Goal: Task Accomplishment & Management: Manage account settings

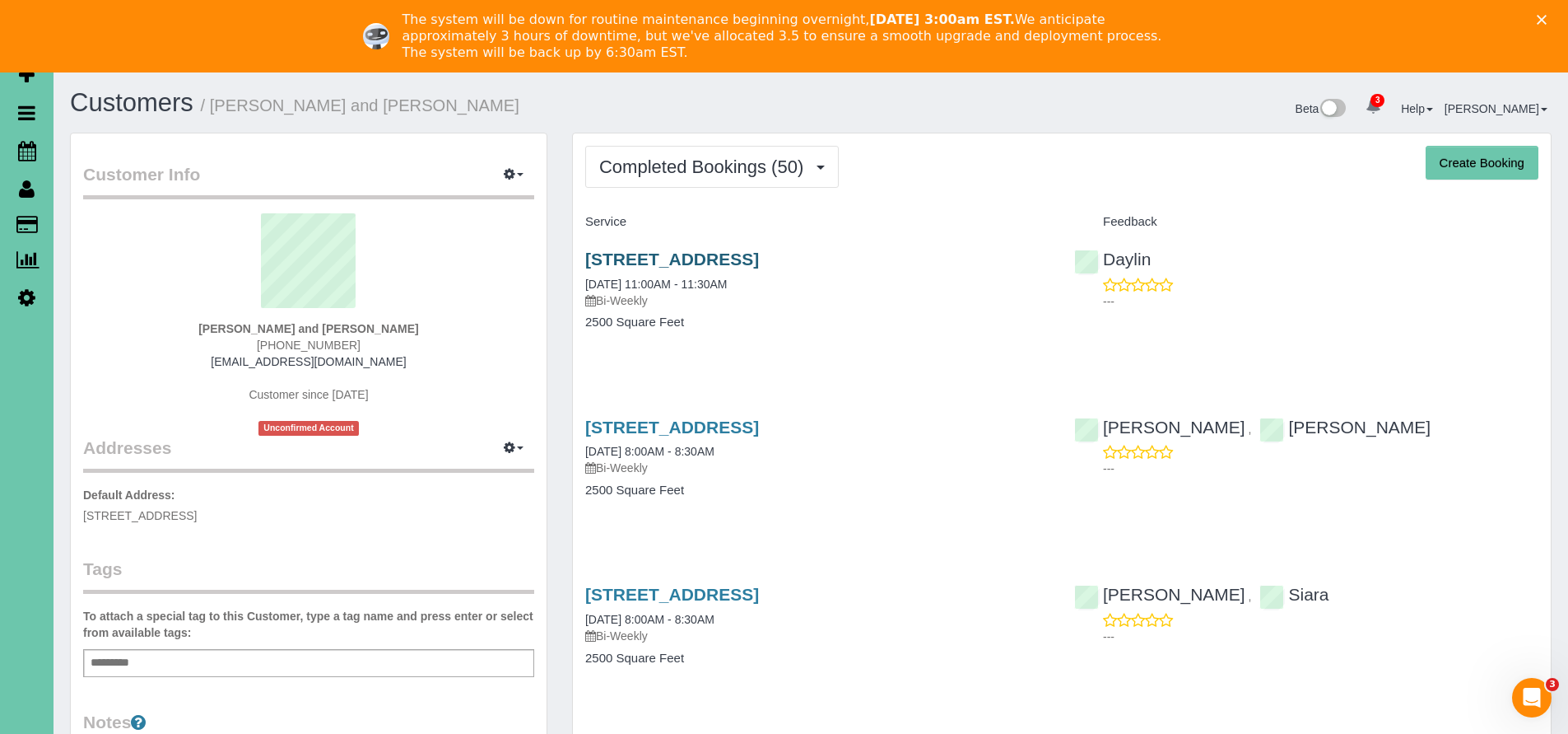
click at [734, 256] on link "1711 S 176th St, Omaha, NE 68130" at bounding box center [671, 259] width 174 height 19
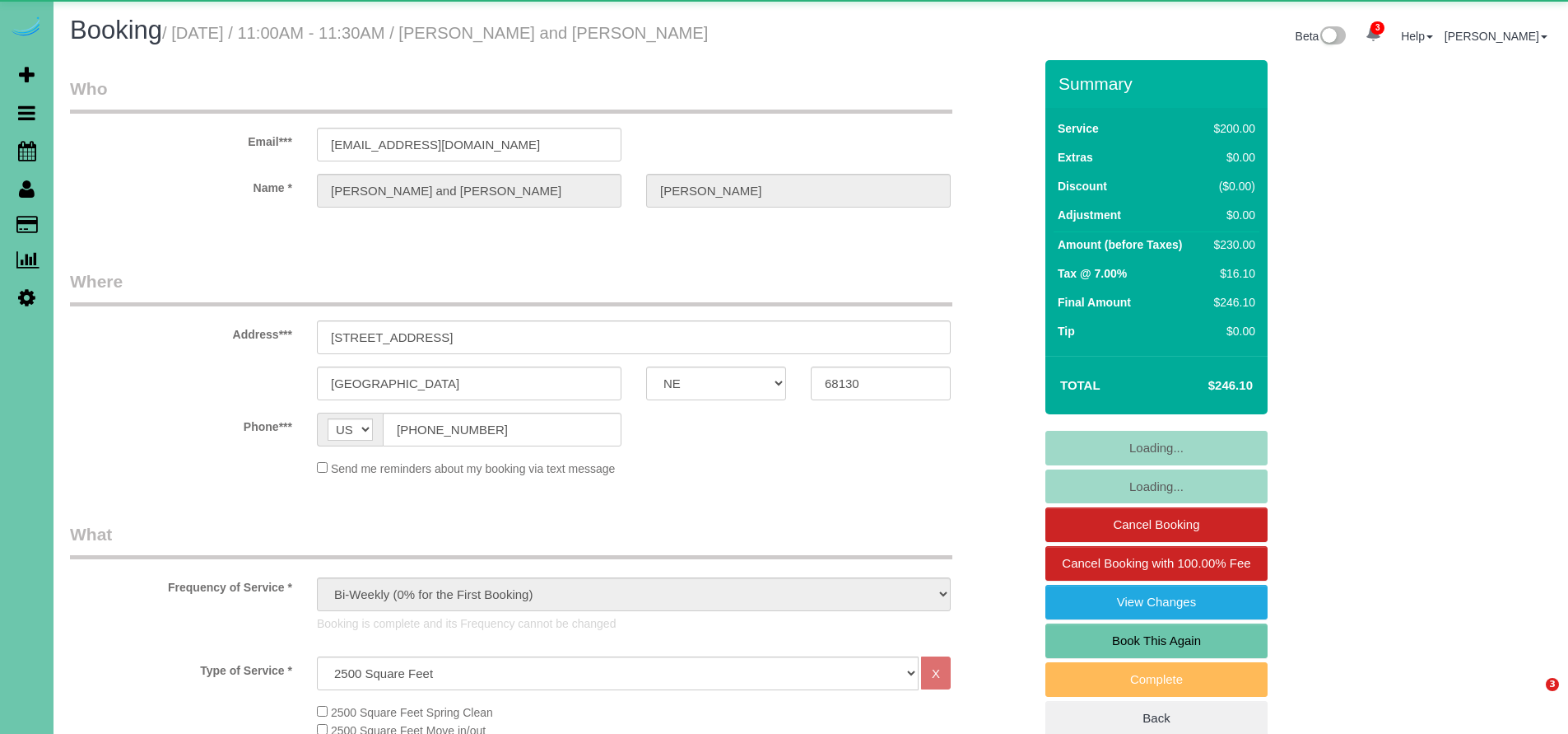
select select "NE"
select select "number:37"
select select "number:42"
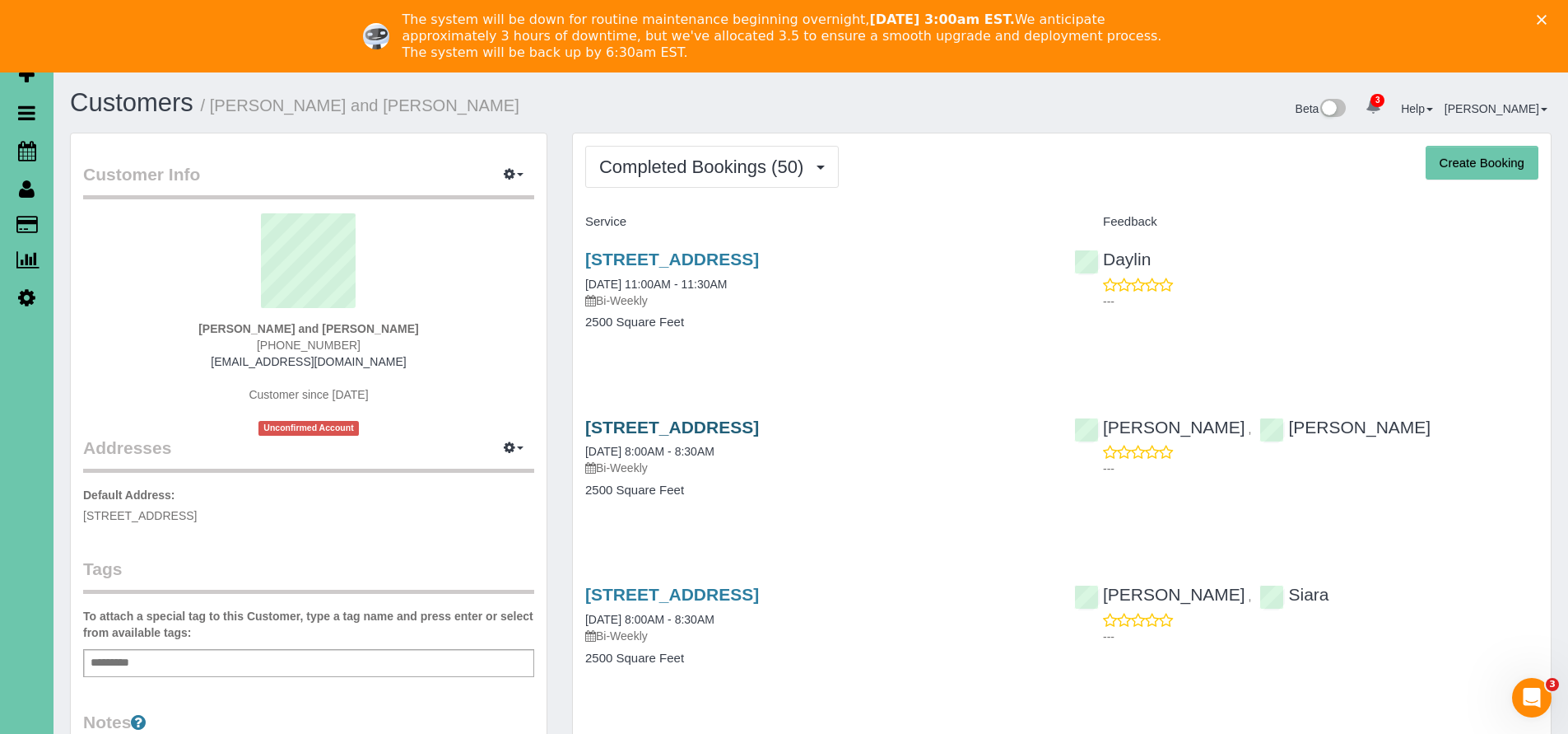
click at [759, 419] on link "1711 S 176th St, Omaha, NE 68130" at bounding box center [671, 427] width 174 height 19
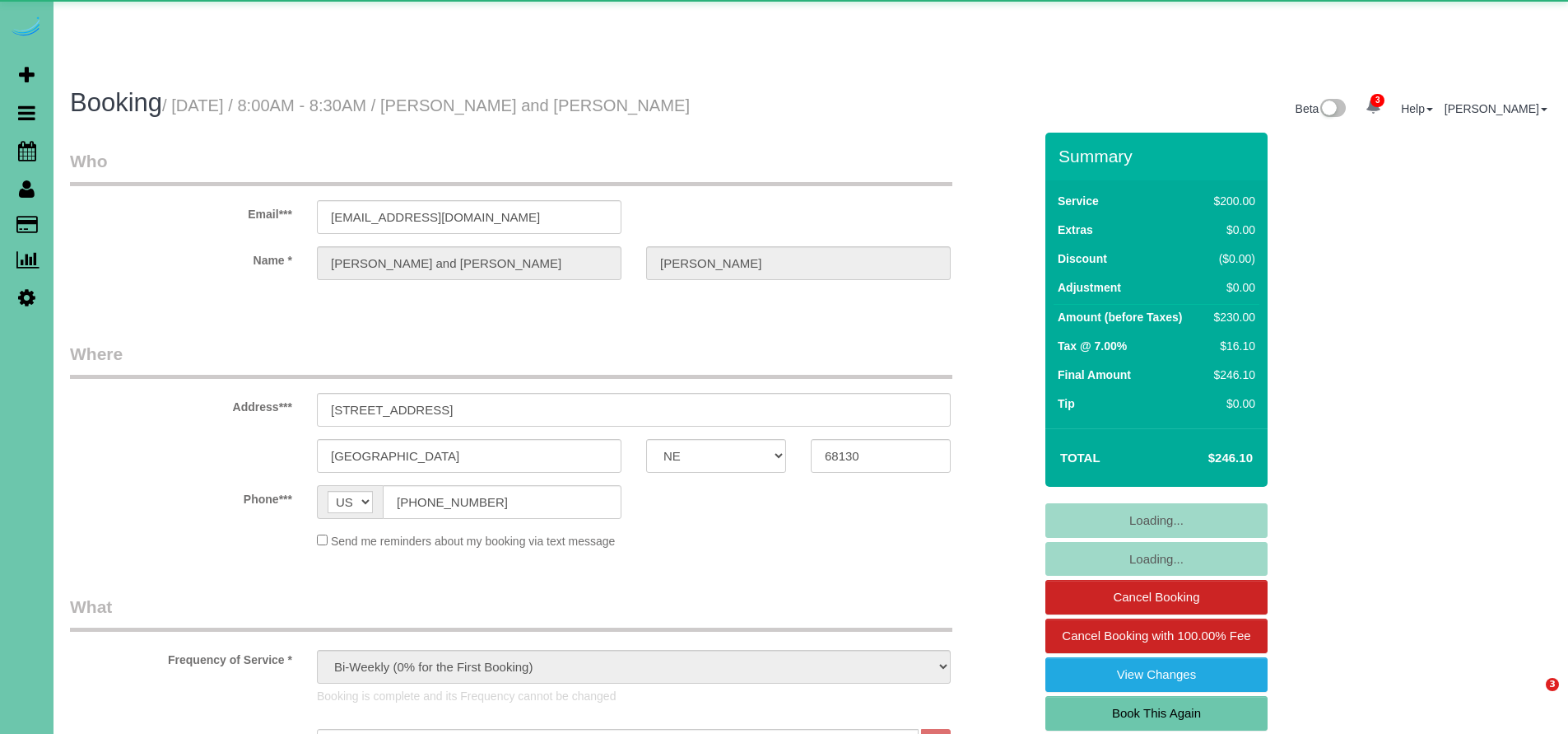
select select "NE"
select select "number:37"
select select "number:42"
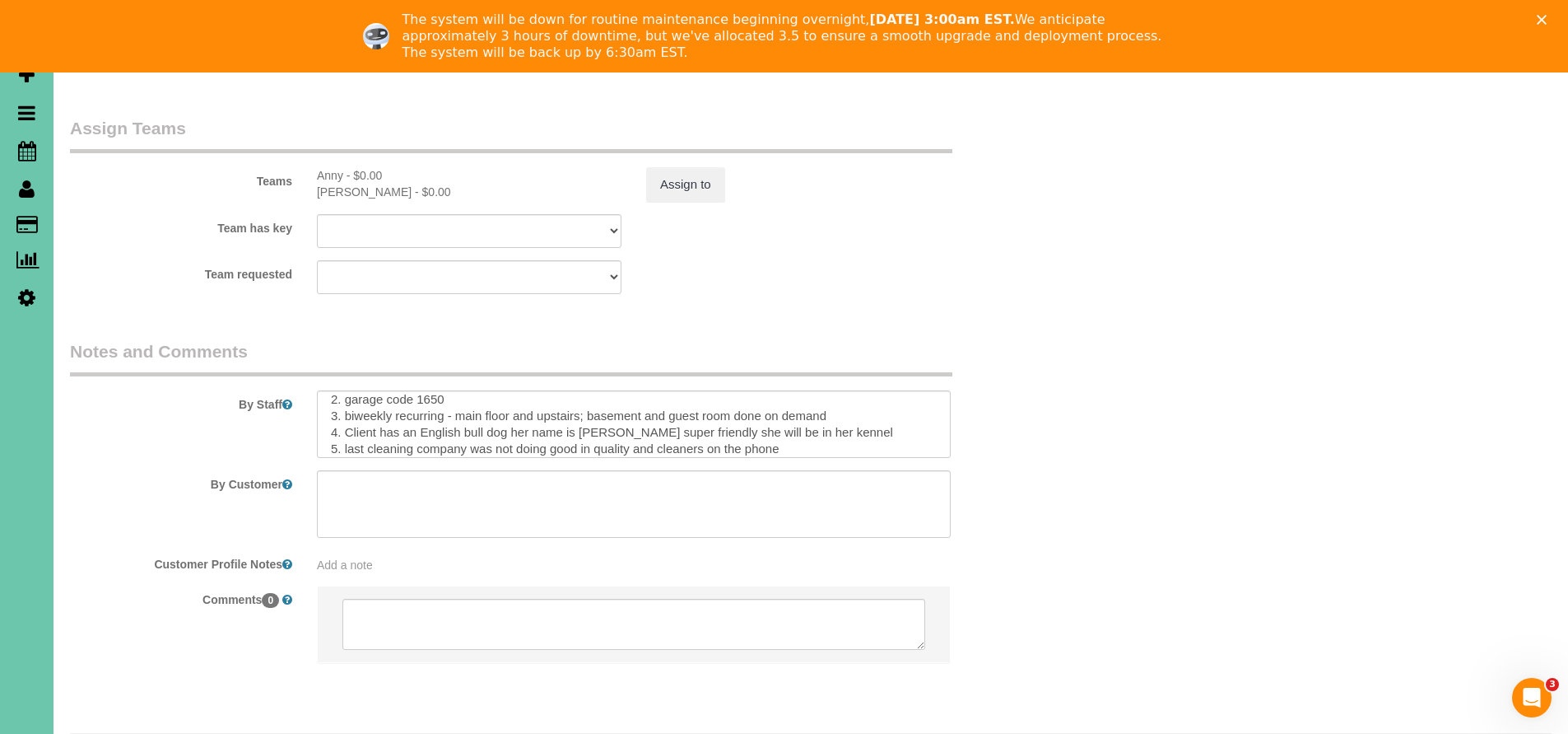
scroll to position [235, 0]
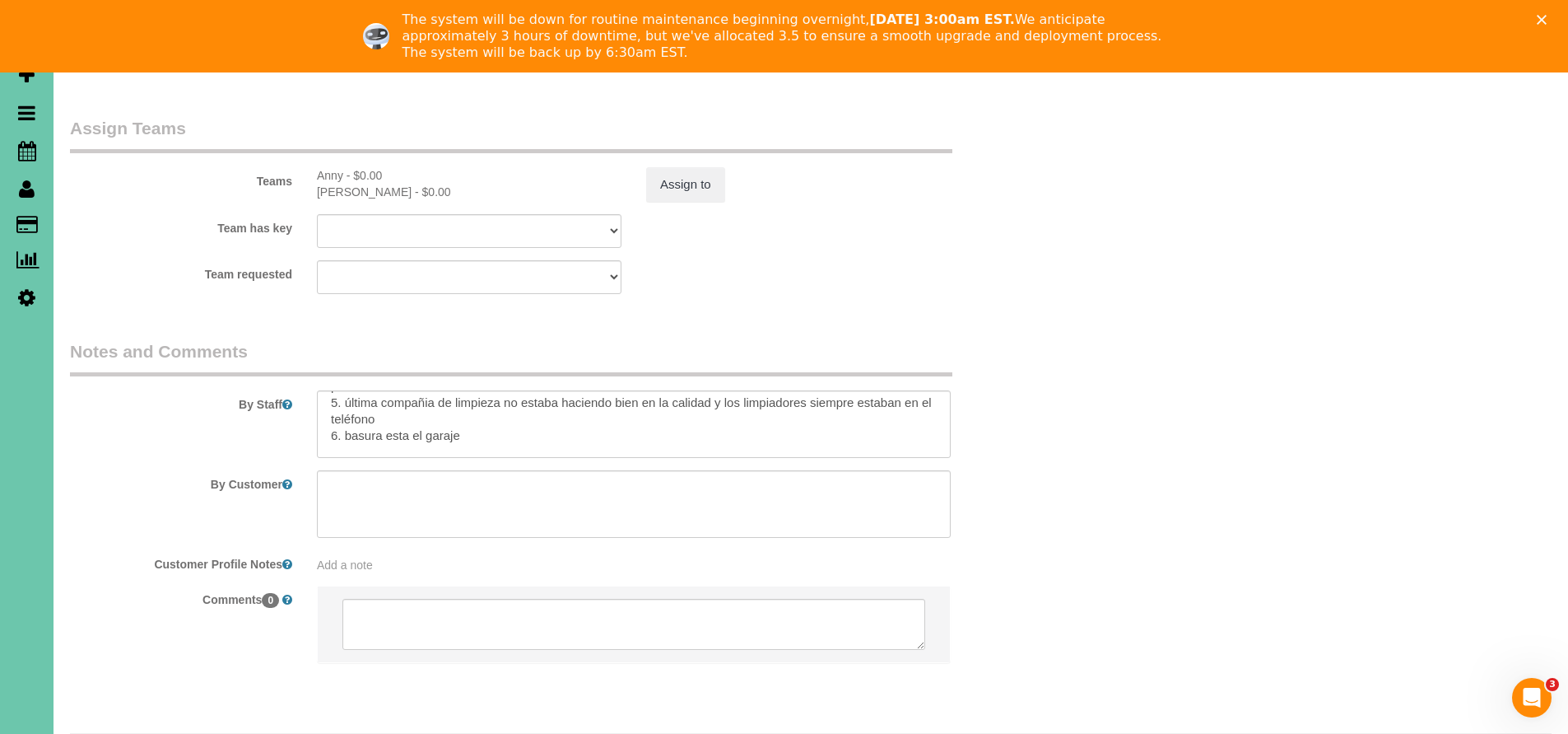
click at [1547, 19] on polygon "Close" at bounding box center [1541, 20] width 10 height 10
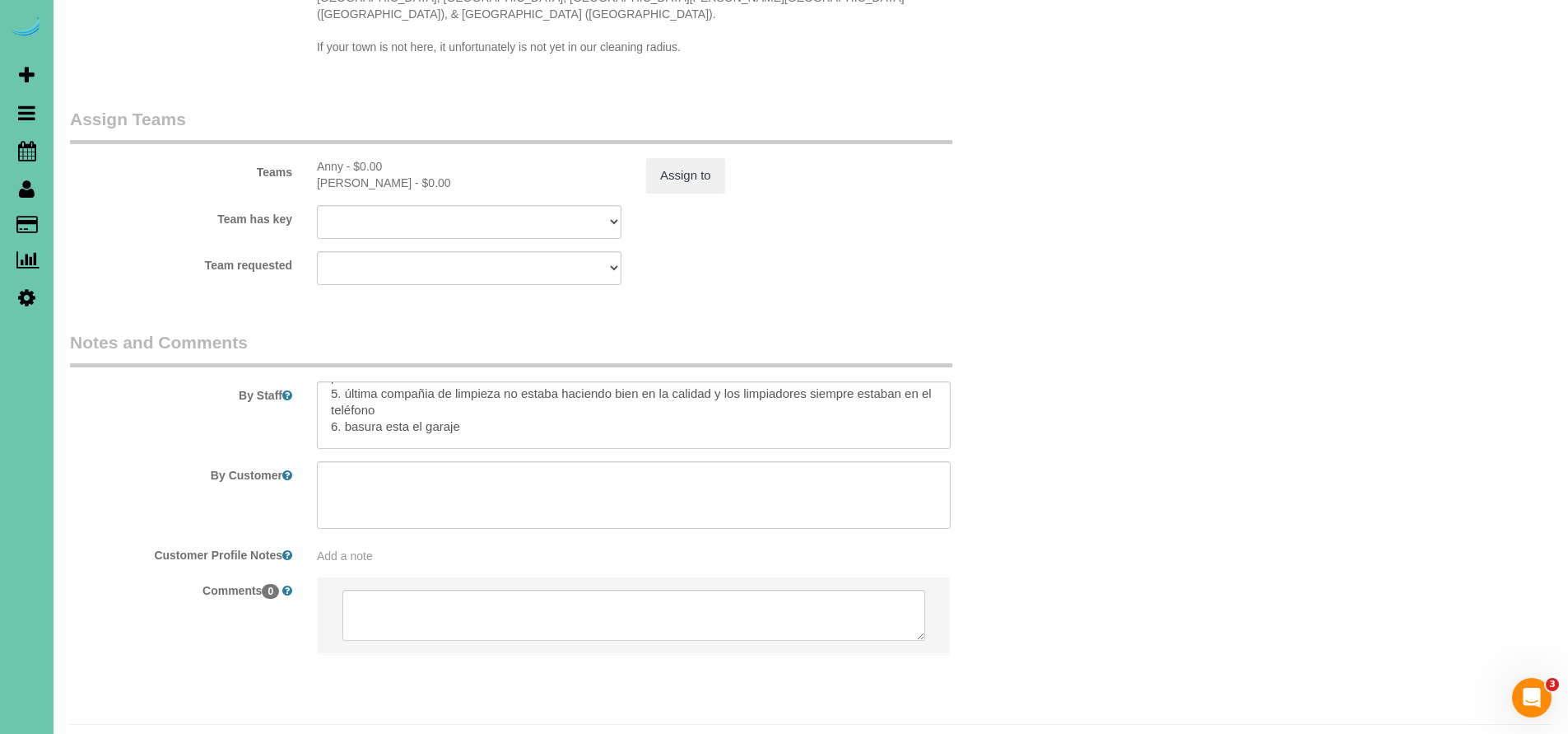
scroll to position [1789, 0]
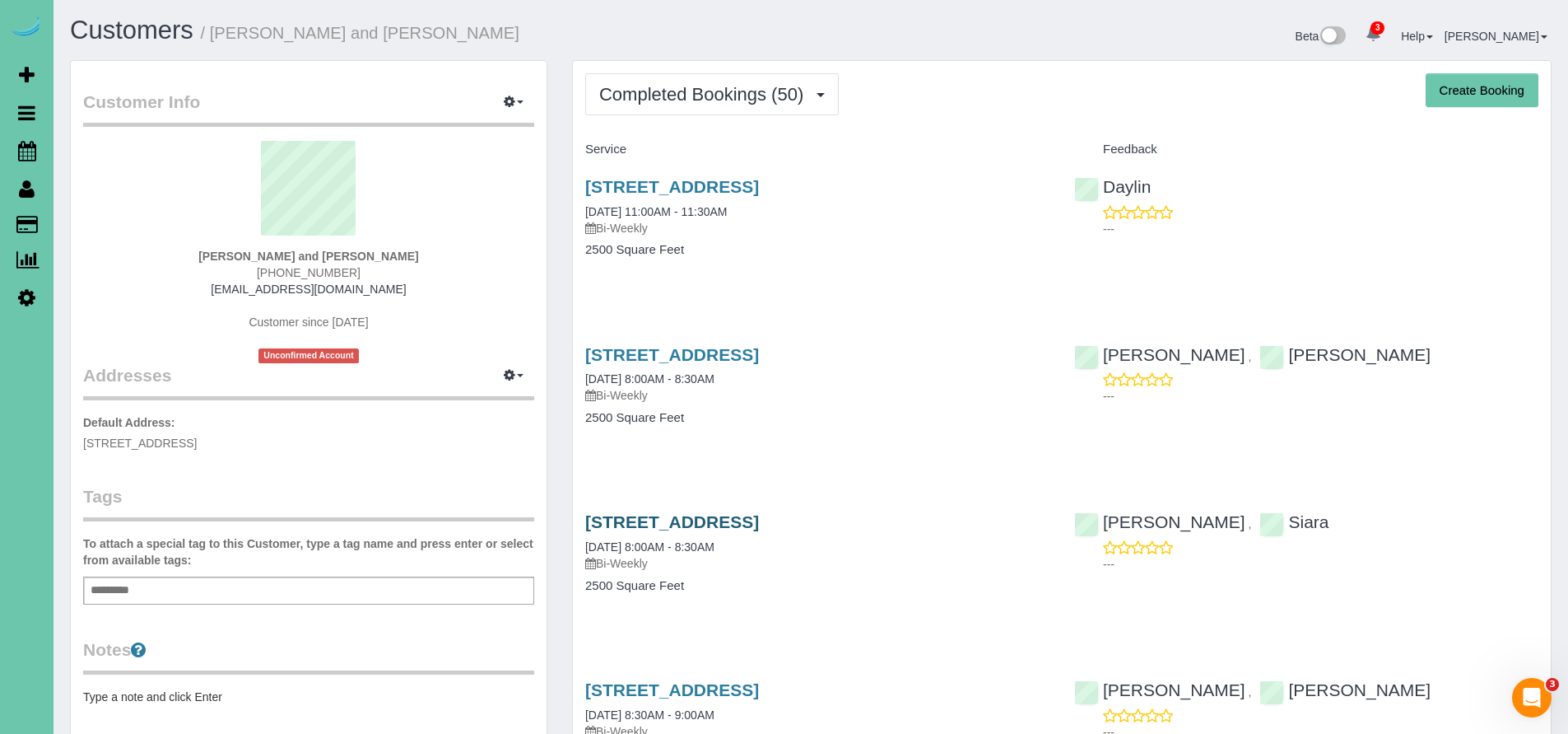
click at [759, 520] on link "1711 S 176th St, Omaha, NE 68130" at bounding box center [671, 522] width 174 height 19
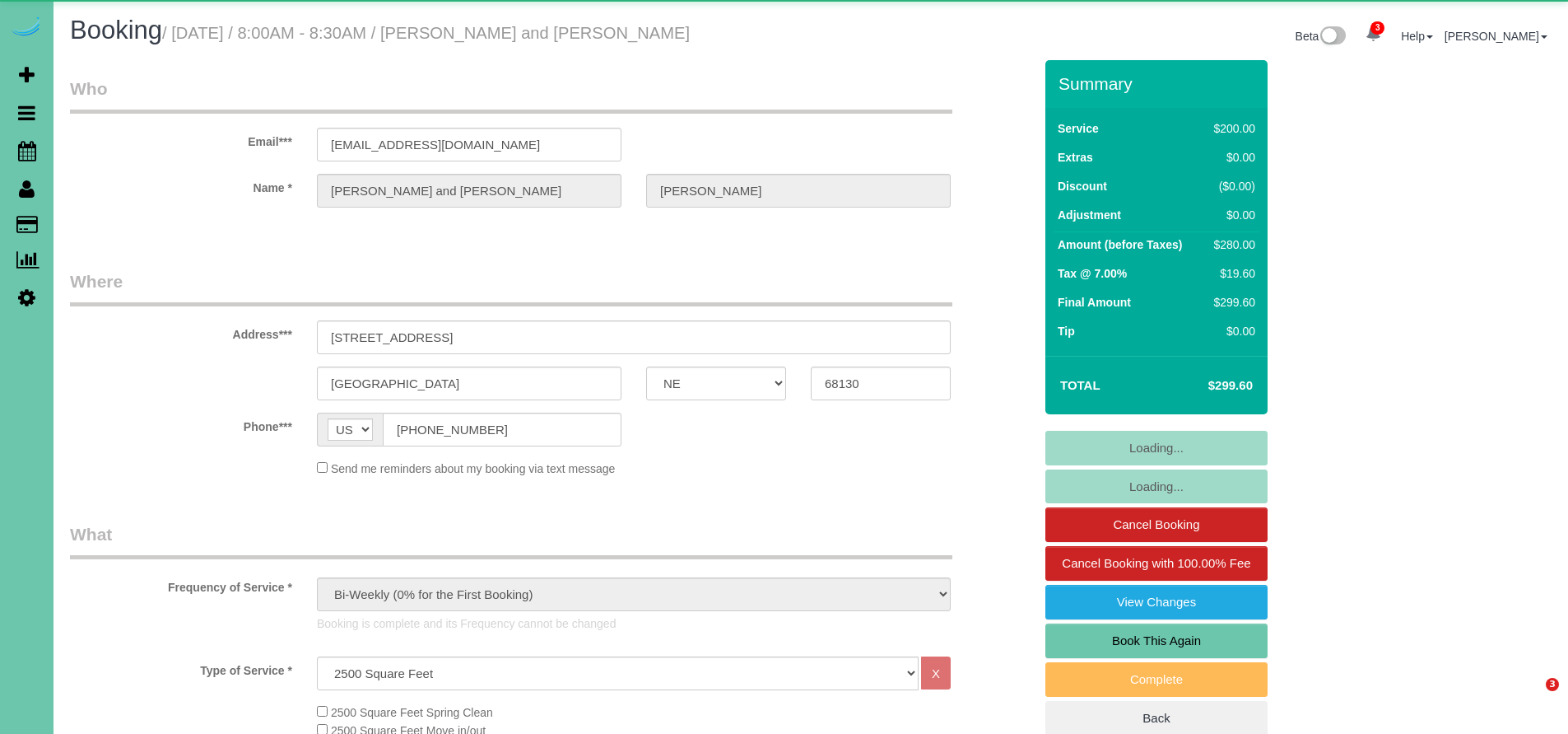
select select "NE"
select select "number:37"
select select "number:42"
